Goal: Information Seeking & Learning: Learn about a topic

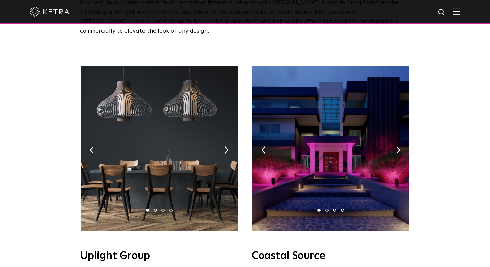
scroll to position [74, 0]
click at [227, 147] on img at bounding box center [226, 150] width 4 height 7
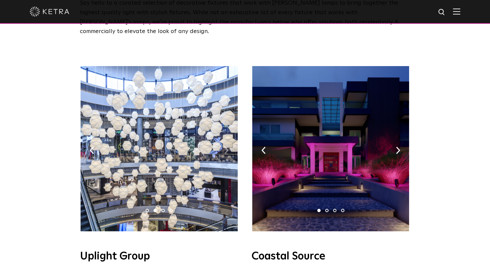
click at [227, 147] on img at bounding box center [226, 150] width 4 height 7
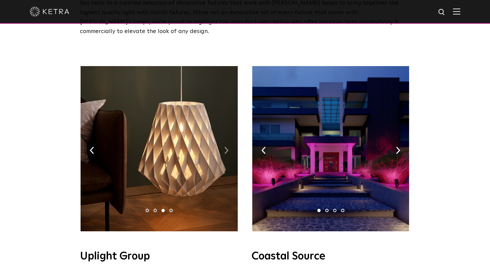
click at [227, 147] on img at bounding box center [226, 150] width 4 height 7
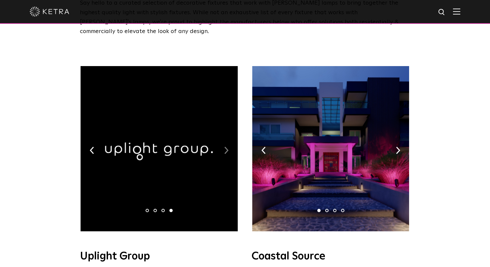
click at [227, 147] on img at bounding box center [226, 150] width 4 height 7
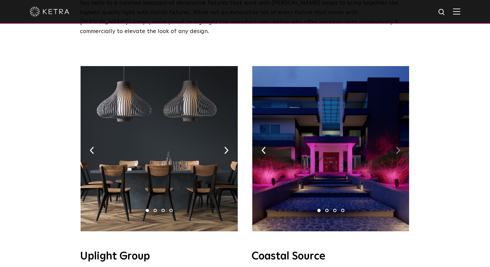
click at [400, 147] on img at bounding box center [398, 150] width 4 height 7
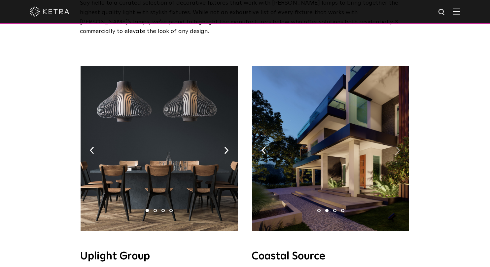
click at [400, 147] on img at bounding box center [398, 150] width 4 height 7
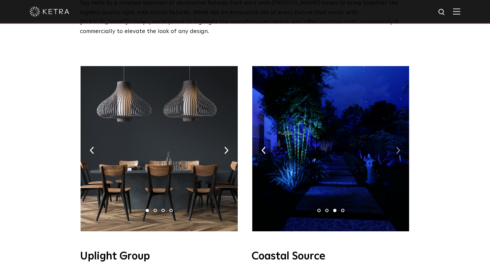
click at [400, 147] on img at bounding box center [398, 150] width 4 height 7
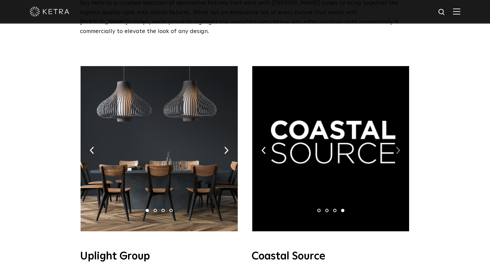
click at [397, 147] on img at bounding box center [398, 150] width 4 height 7
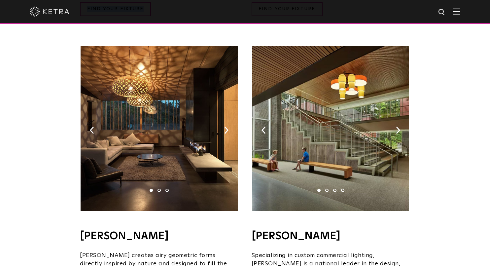
scroll to position [396, 0]
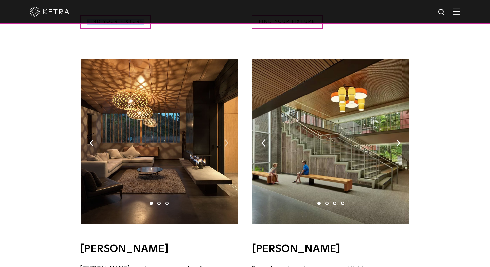
click at [227, 139] on img at bounding box center [226, 142] width 4 height 7
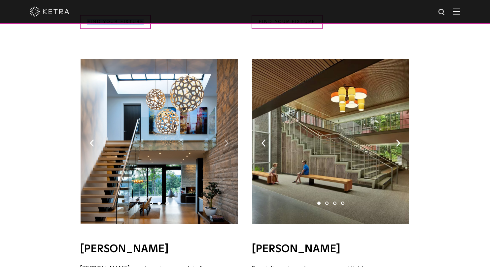
click at [227, 139] on img at bounding box center [226, 142] width 4 height 7
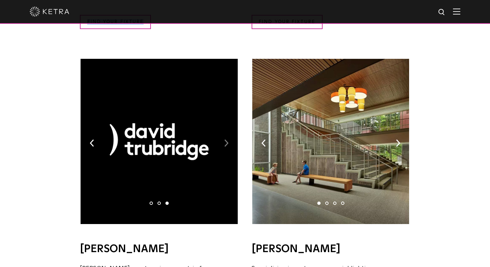
click at [227, 139] on img at bounding box center [226, 142] width 4 height 7
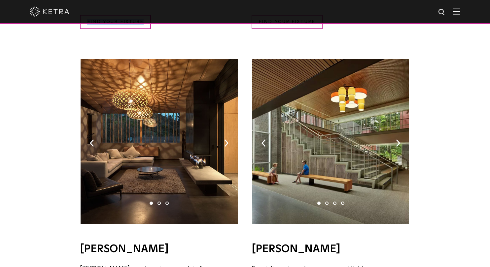
click at [401, 133] on img at bounding box center [330, 141] width 157 height 165
click at [398, 139] on img at bounding box center [398, 142] width 4 height 7
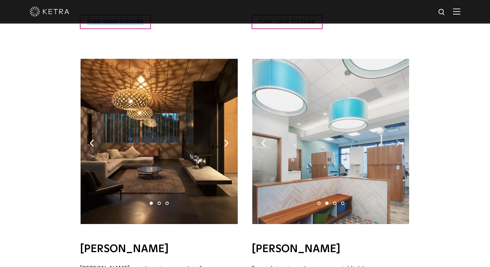
click at [398, 139] on img at bounding box center [398, 142] width 4 height 7
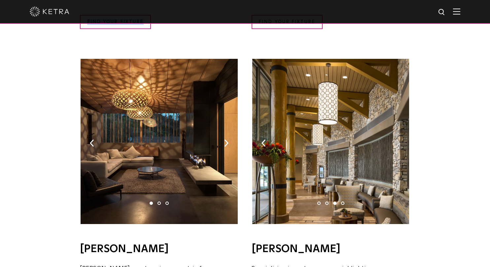
click at [398, 139] on img at bounding box center [398, 142] width 4 height 7
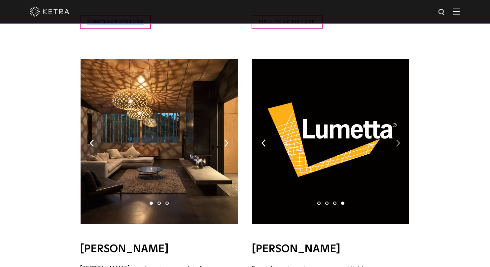
click at [398, 139] on img at bounding box center [398, 142] width 4 height 7
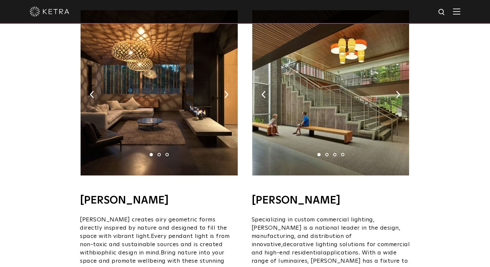
scroll to position [438, 0]
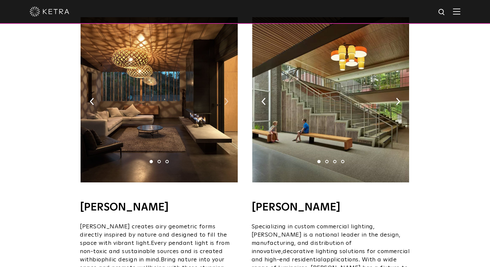
click at [226, 98] on img at bounding box center [226, 101] width 4 height 7
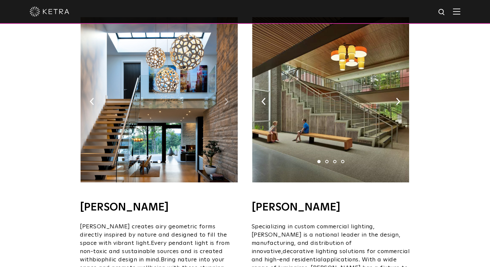
click at [226, 98] on img at bounding box center [226, 101] width 4 height 7
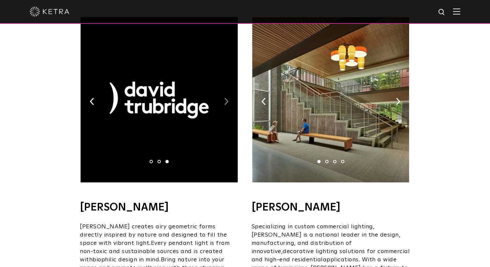
click at [226, 98] on img at bounding box center [226, 101] width 4 height 7
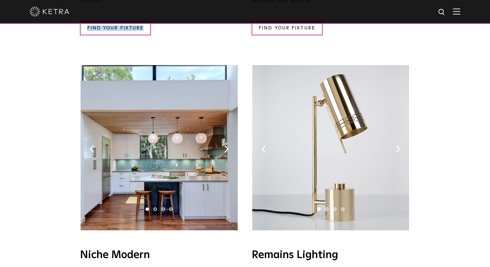
scroll to position [715, 0]
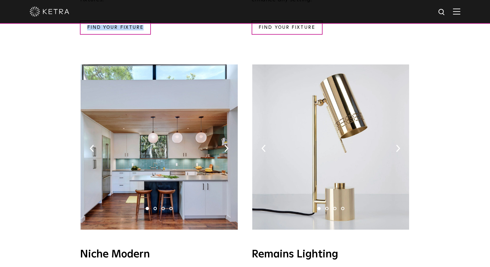
click at [225, 135] on img at bounding box center [159, 146] width 157 height 165
click at [226, 145] on img at bounding box center [226, 148] width 4 height 7
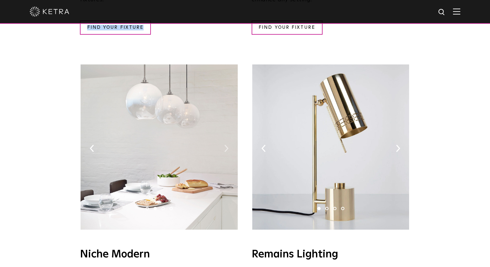
click at [226, 145] on img at bounding box center [226, 148] width 4 height 7
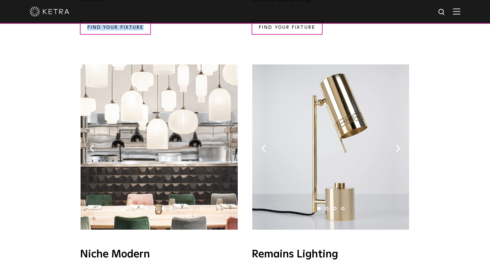
click at [226, 145] on img at bounding box center [226, 148] width 4 height 7
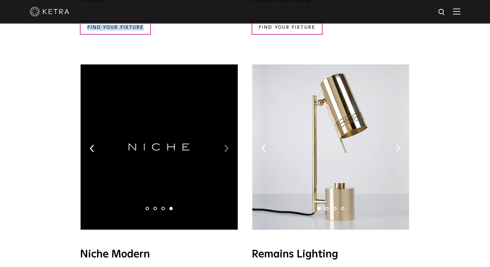
click at [226, 145] on img at bounding box center [226, 148] width 4 height 7
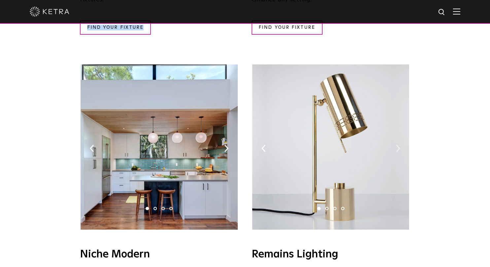
click at [399, 145] on img at bounding box center [398, 148] width 4 height 7
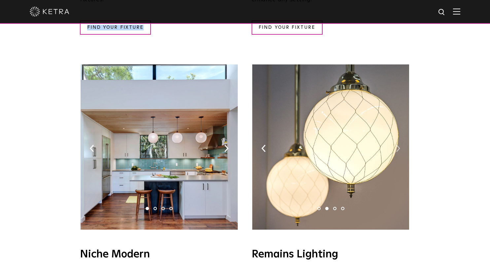
click at [399, 145] on img at bounding box center [398, 148] width 4 height 7
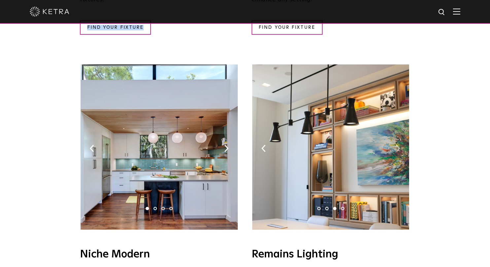
click at [399, 145] on img at bounding box center [398, 148] width 4 height 7
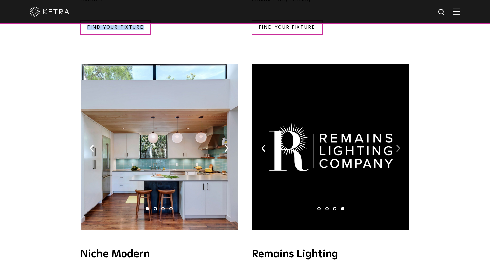
click at [399, 145] on img at bounding box center [398, 148] width 4 height 7
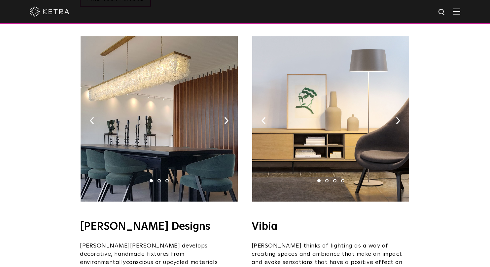
scroll to position [1062, 0]
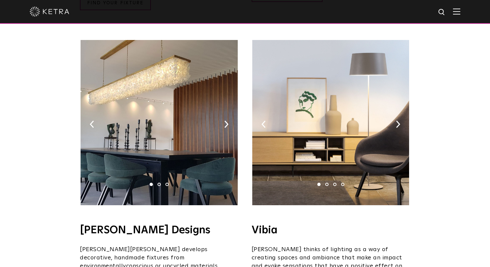
click at [224, 95] on img at bounding box center [159, 122] width 157 height 165
click at [227, 121] on img at bounding box center [226, 124] width 4 height 7
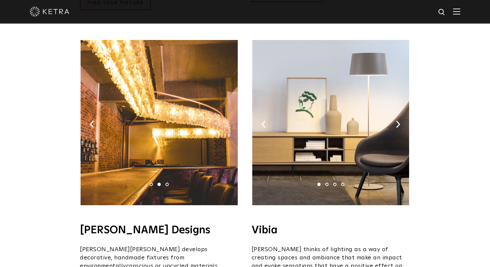
click at [227, 121] on img at bounding box center [226, 124] width 4 height 7
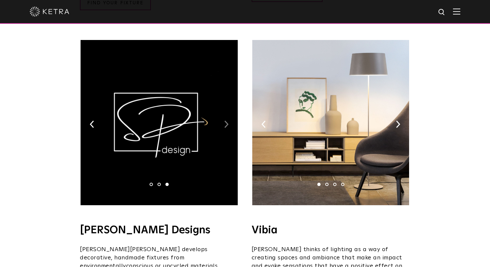
click at [227, 121] on img at bounding box center [226, 124] width 4 height 7
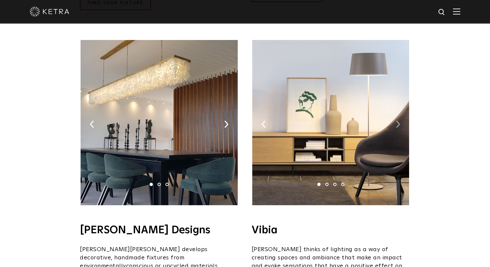
click at [398, 121] on img at bounding box center [398, 124] width 4 height 7
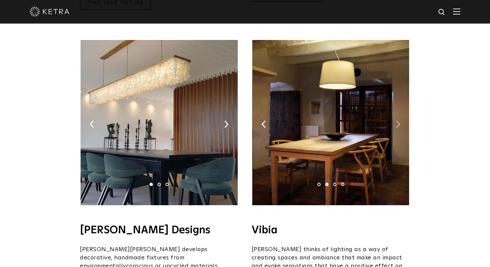
click at [398, 121] on img at bounding box center [398, 124] width 4 height 7
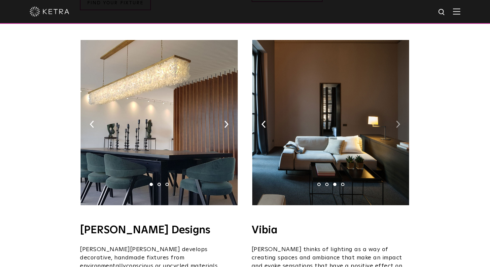
click at [398, 121] on img at bounding box center [398, 124] width 4 height 7
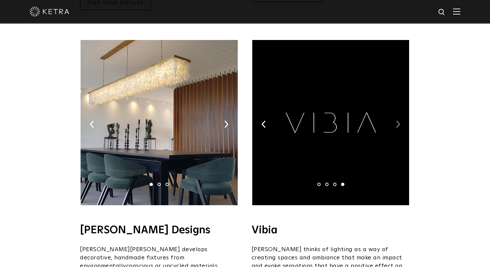
click at [397, 121] on img at bounding box center [398, 124] width 4 height 7
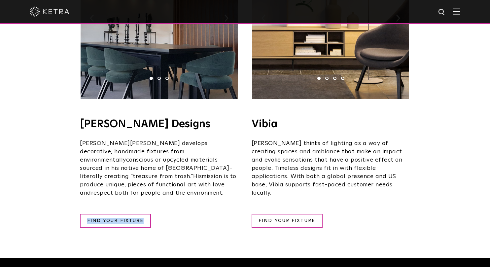
scroll to position [1170, 0]
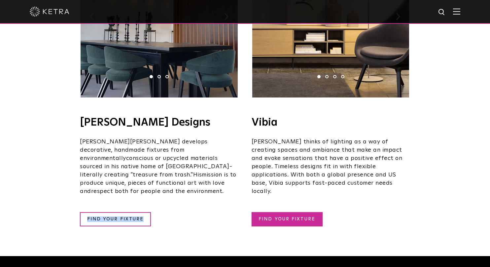
click at [304, 212] on link "FIND YOUR FIXTURE" at bounding box center [287, 219] width 71 height 14
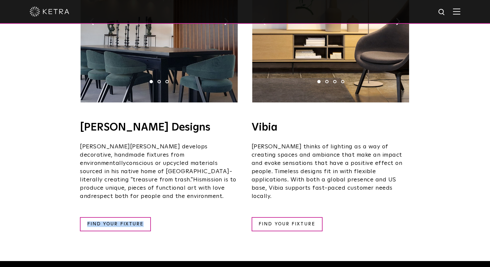
scroll to position [1171, 0]
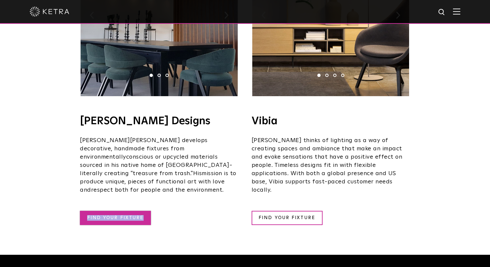
click at [108, 211] on link "FIND YOUR FIXTURE" at bounding box center [115, 218] width 71 height 14
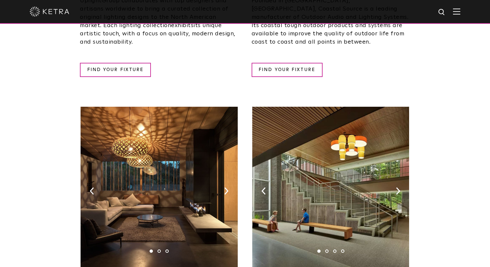
scroll to position [0, 0]
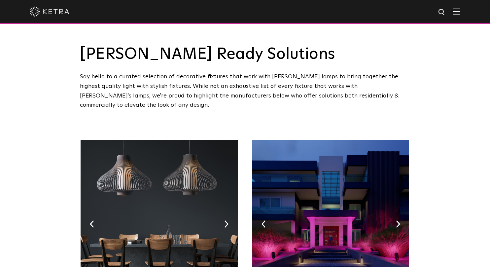
click at [270, 90] on div "Say hello to a curated selection of decorative fixtures that work with Ketra la…" at bounding box center [245, 91] width 330 height 38
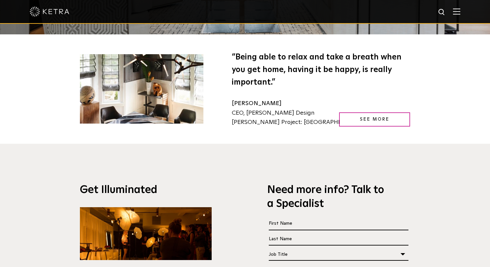
scroll to position [1040, 0]
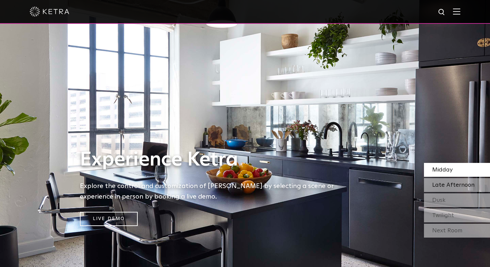
click at [447, 187] on span "Late Afternoon" at bounding box center [453, 185] width 42 height 6
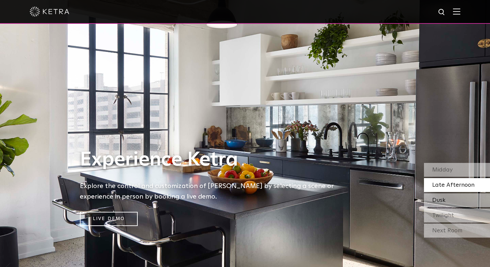
click at [443, 201] on span "Dusk" at bounding box center [438, 200] width 13 height 6
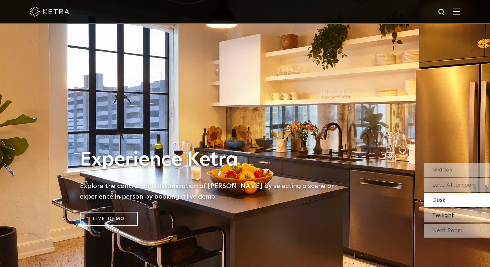
click at [443, 218] on div "Twilight" at bounding box center [457, 215] width 66 height 14
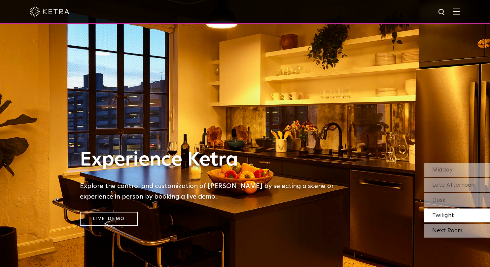
click at [441, 230] on div "Next Room" at bounding box center [457, 231] width 66 height 14
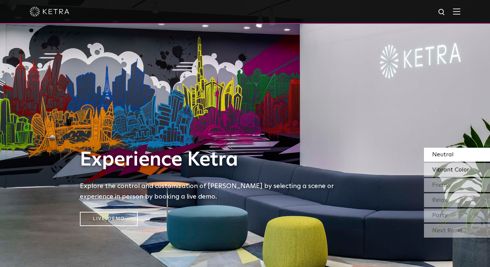
click at [451, 169] on span "Vibrant Color" at bounding box center [450, 170] width 37 height 6
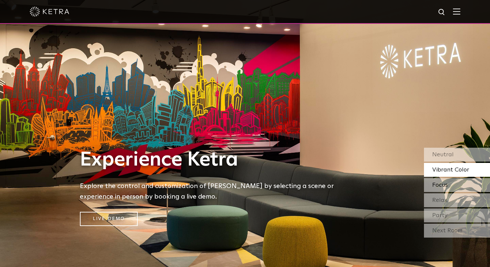
click at [445, 183] on span "Focus" at bounding box center [440, 185] width 16 height 6
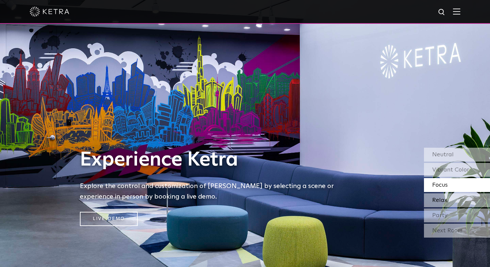
click at [440, 198] on span "Relax" at bounding box center [439, 200] width 15 height 6
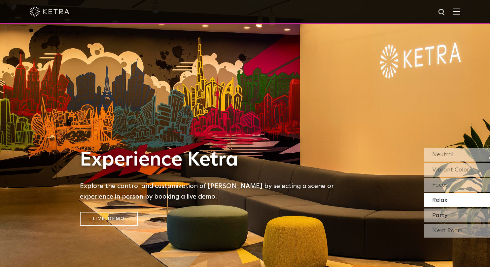
click at [439, 216] on span "Party" at bounding box center [439, 215] width 15 height 6
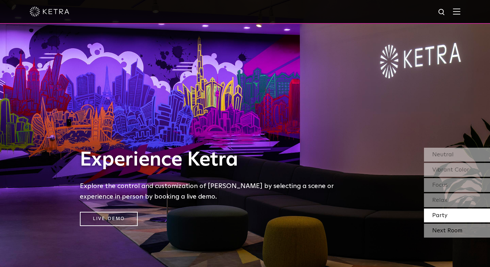
click at [434, 234] on div "Next Room" at bounding box center [457, 231] width 66 height 14
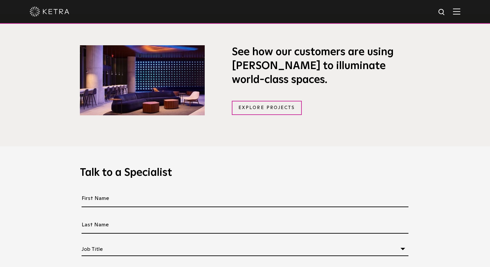
scroll to position [476, 0]
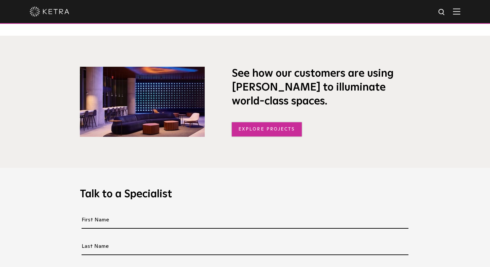
click at [258, 131] on link "Explore Projects" at bounding box center [267, 129] width 70 height 14
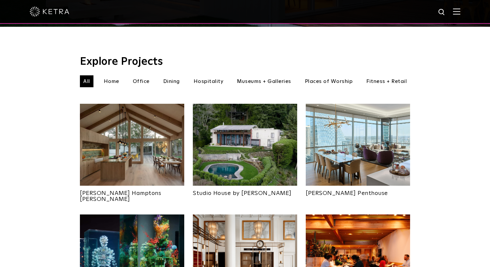
scroll to position [200, 0]
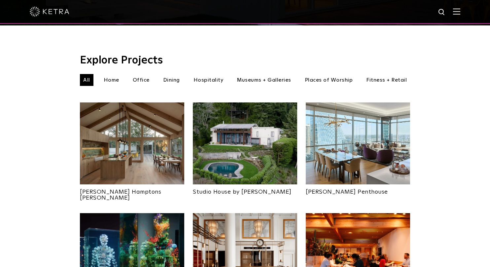
click at [170, 74] on li "Dining" at bounding box center [171, 80] width 23 height 12
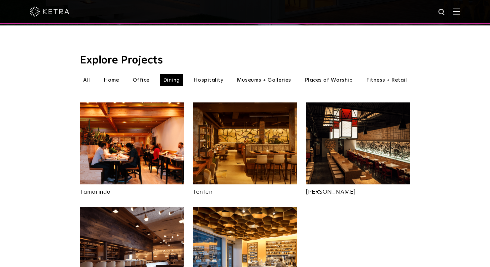
click at [116, 74] on li "Home" at bounding box center [111, 80] width 22 height 12
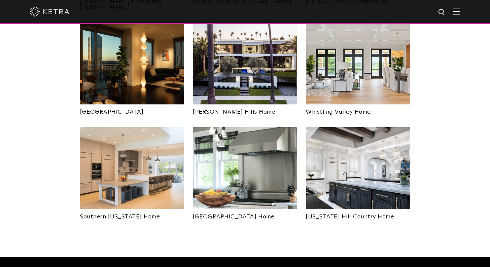
scroll to position [391, 0]
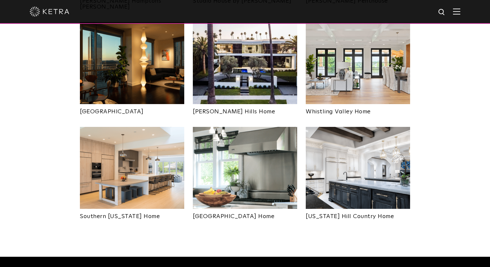
click at [119, 145] on img at bounding box center [132, 168] width 104 height 82
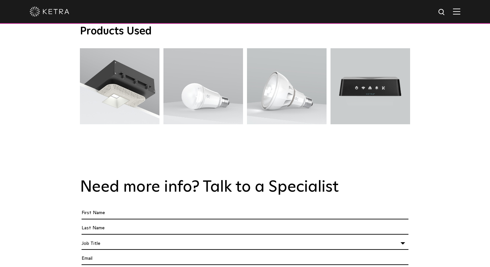
scroll to position [1091, 0]
click at [135, 185] on h2 "Need more info? Talk to a Specialist" at bounding box center [245, 186] width 330 height 19
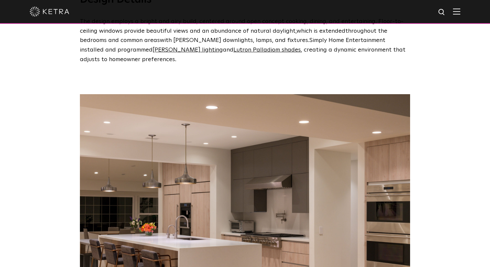
scroll to position [628, 0]
